Goal: Information Seeking & Learning: Learn about a topic

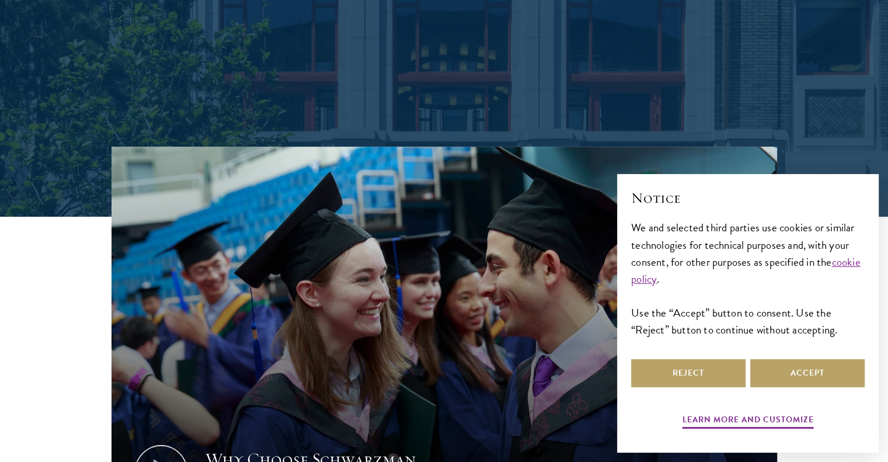
scroll to position [479, 0]
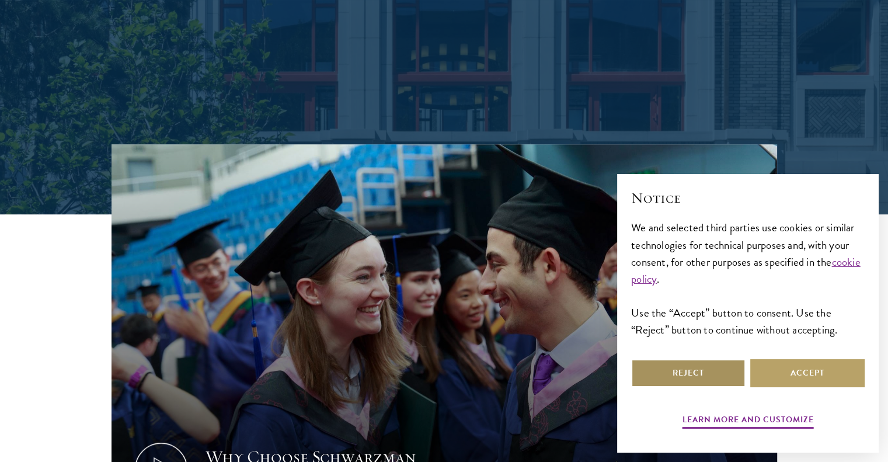
click at [716, 378] on button "Reject" at bounding box center [688, 373] width 114 height 28
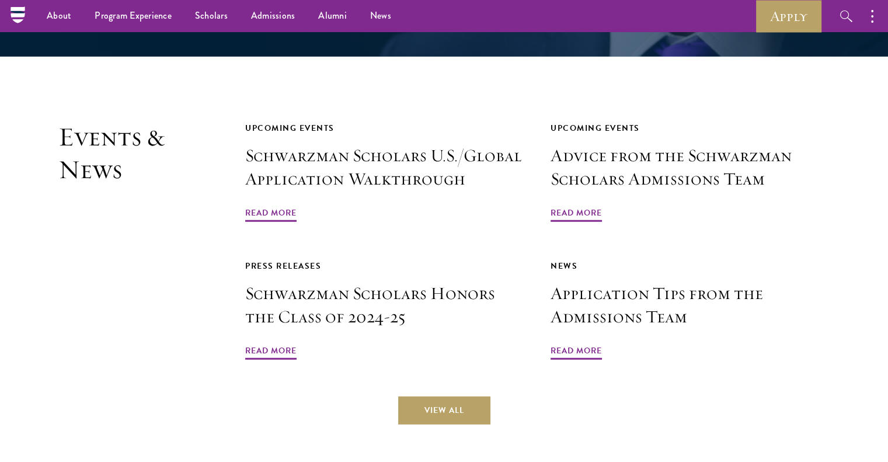
scroll to position [2930, 0]
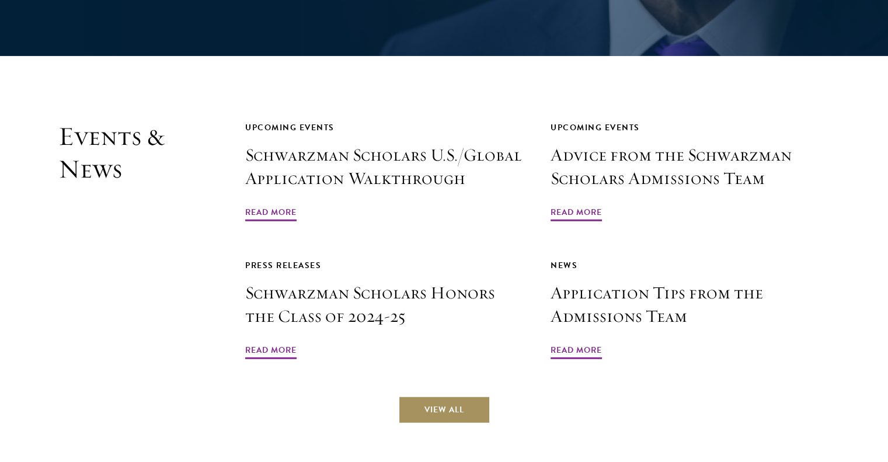
click at [451, 396] on link "View All" at bounding box center [444, 410] width 92 height 28
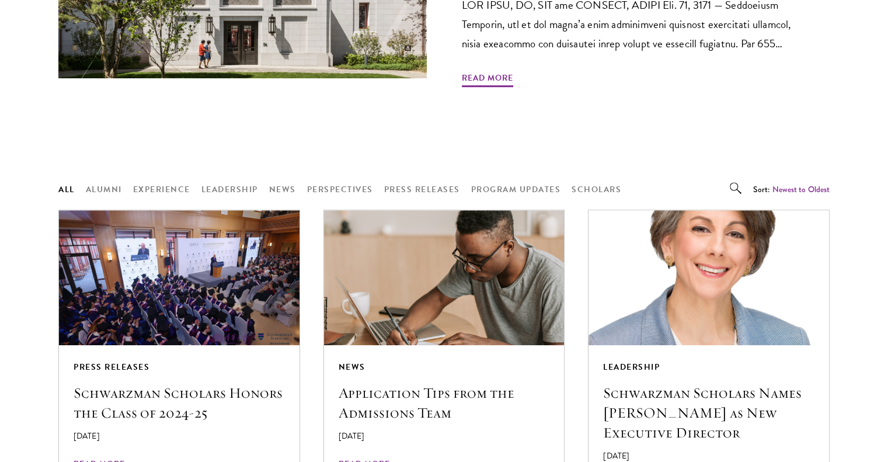
scroll to position [824, 0]
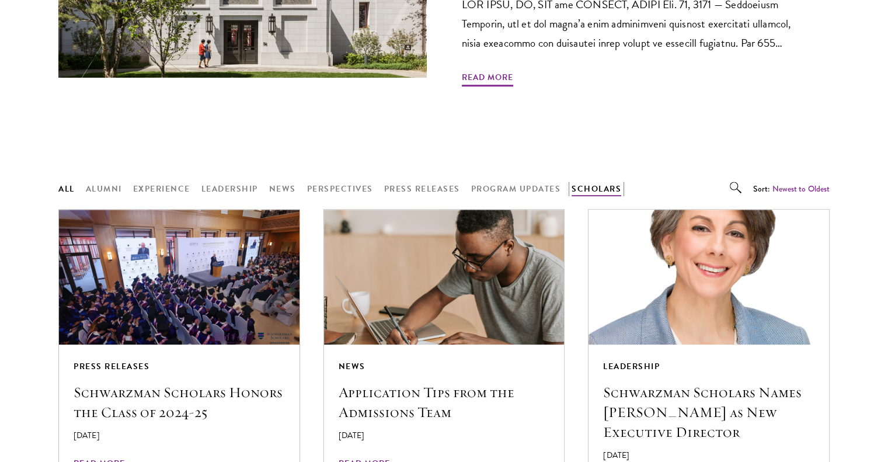
click at [602, 182] on button "Scholars" at bounding box center [596, 189] width 50 height 15
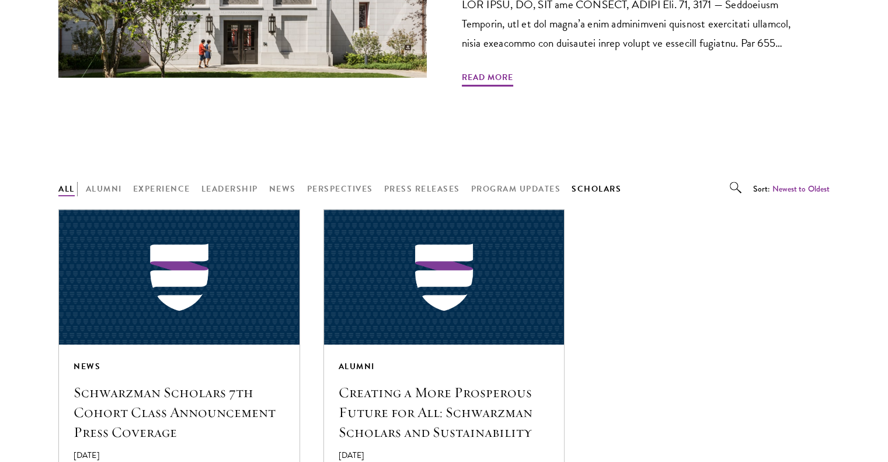
click at [68, 182] on button "All" at bounding box center [66, 189] width 16 height 15
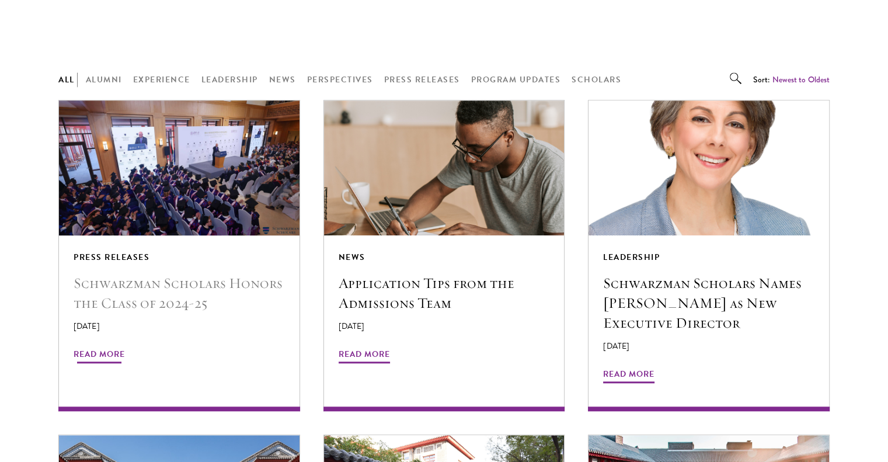
scroll to position [958, 0]
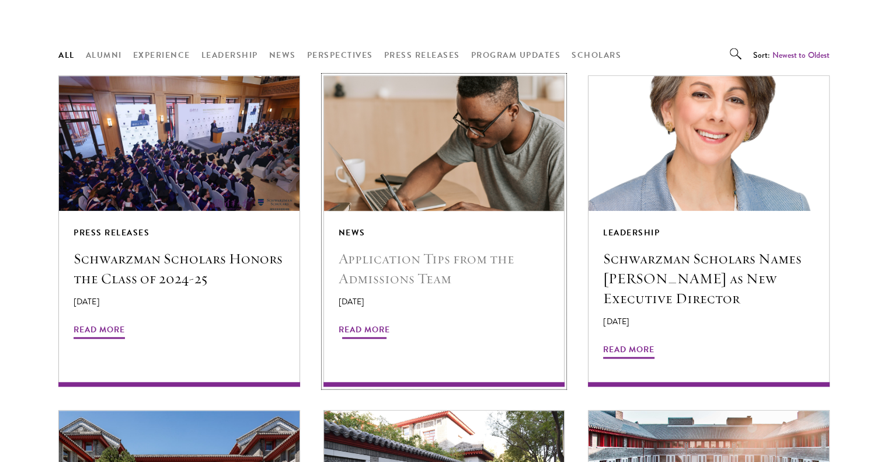
click at [381, 249] on h5 "Application Tips from the Admissions Team" at bounding box center [444, 269] width 211 height 40
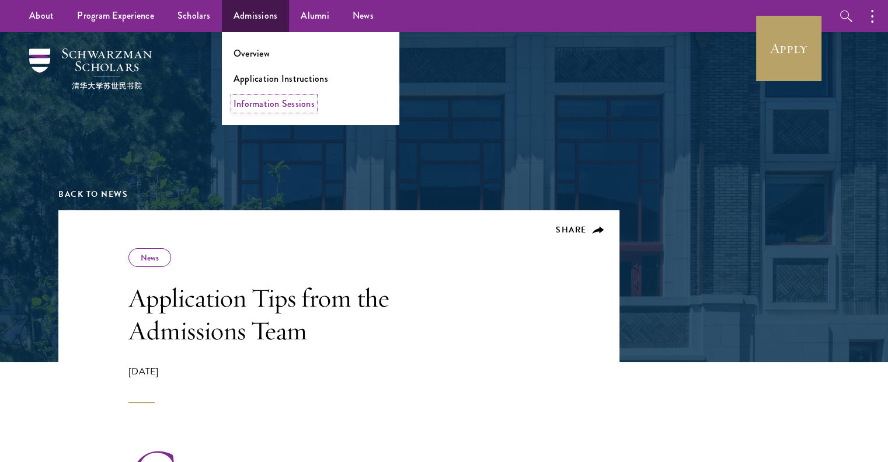
click at [274, 100] on link "Information Sessions" at bounding box center [274, 103] width 81 height 13
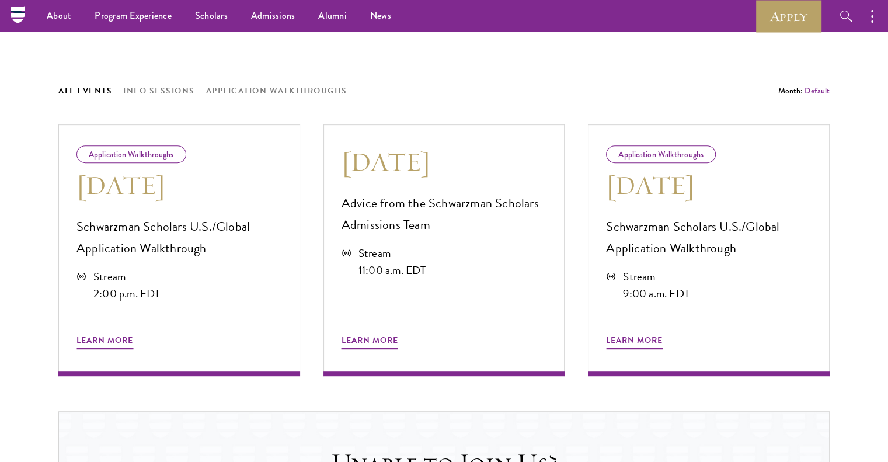
scroll to position [539, 0]
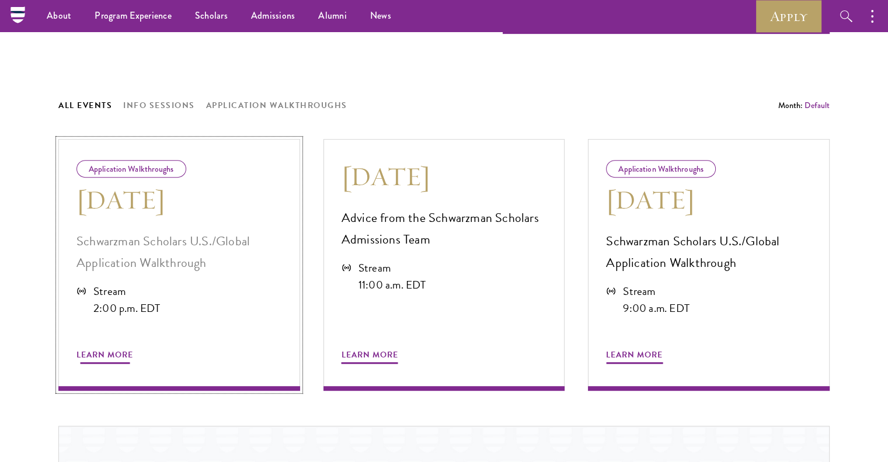
click at [145, 280] on div "Application Walkthroughs Aug 21 Schwarzman Scholars U.S./Global Application Wal…" at bounding box center [179, 265] width 242 height 252
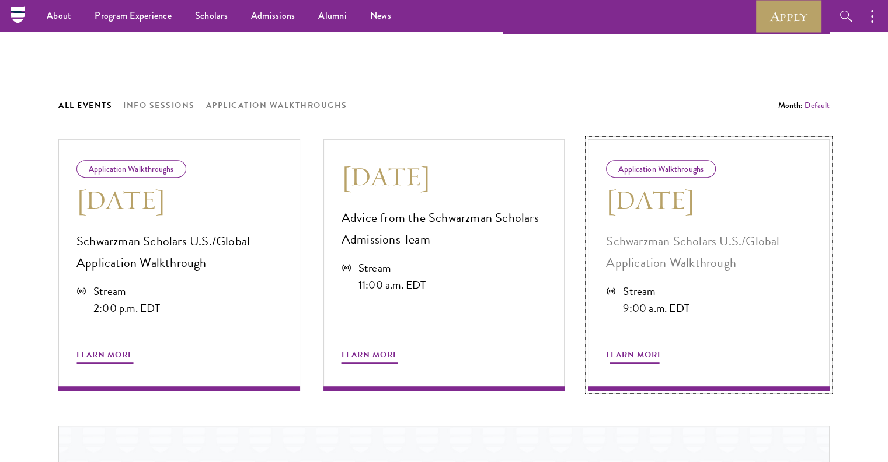
click at [640, 264] on p "Schwarzman Scholars U.S./Global Application Walkthrough" at bounding box center [708, 252] width 205 height 43
